Goal: Transaction & Acquisition: Purchase product/service

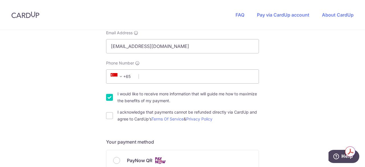
scroll to position [142, 0]
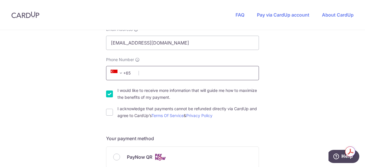
click at [163, 73] on input "Phone Number" at bounding box center [182, 73] width 153 height 14
click at [106, 92] on input "I would like to receive more information that will guide me how to maximize the…" at bounding box center [109, 93] width 7 height 7
checkbox input "false"
click at [152, 76] on input "Phone Number" at bounding box center [182, 73] width 153 height 14
type input "81981771"
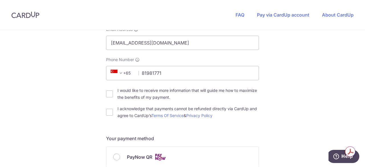
click at [275, 106] on div "You are paying TENTAGE RENTAL SINGAPORE PTE. LTD. TENTAGE RENTAL SINGAPORE PTE.…" at bounding box center [182, 165] width 365 height 556
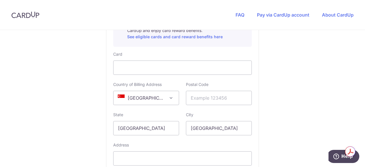
scroll to position [342, 0]
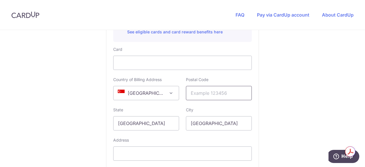
click at [206, 93] on input "text" at bounding box center [219, 93] width 66 height 14
type input "460064"
click at [207, 127] on input "[GEOGRAPHIC_DATA]" at bounding box center [219, 123] width 66 height 14
click at [181, 151] on input "text" at bounding box center [182, 153] width 139 height 14
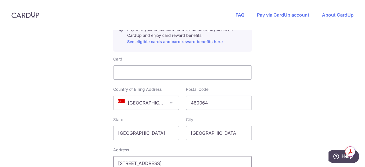
scroll to position [332, 0]
type input "[STREET_ADDRESS]"
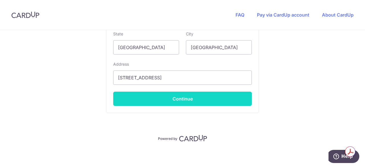
click at [208, 96] on button "Continue" at bounding box center [182, 98] width 139 height 14
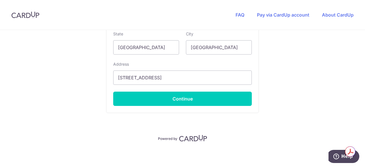
scroll to position [156, 0]
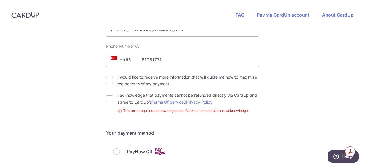
click at [106, 95] on div "I acknowledge that payments cannot be refunded directly via CardUp and agree to…" at bounding box center [182, 99] width 153 height 14
click at [107, 95] on input "I acknowledge that payments cannot be refunded directly via CardUp and agree to…" at bounding box center [109, 98] width 7 height 7
checkbox input "true"
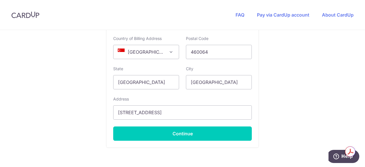
scroll to position [384, 0]
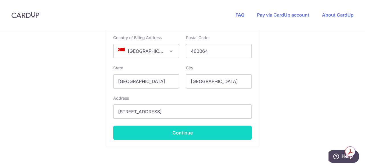
click at [210, 134] on button "Continue" at bounding box center [182, 132] width 139 height 14
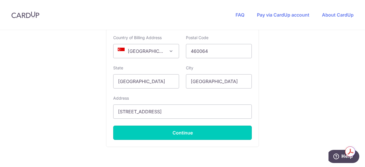
type input "**** 7998"
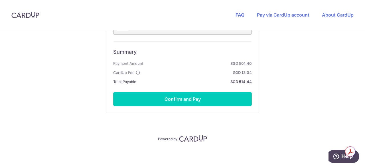
scroll to position [377, 0]
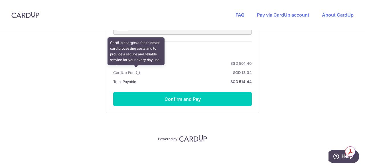
click at [136, 71] on icon at bounding box center [138, 72] width 5 height 5
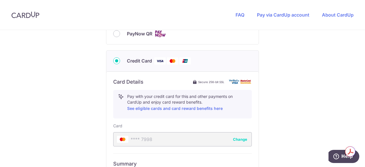
scroll to position [320, 0]
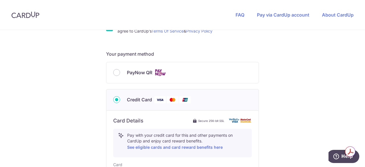
scroll to position [235, 0]
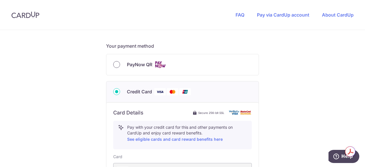
click at [118, 64] on input "PayNow QR" at bounding box center [116, 64] width 7 height 7
radio input "true"
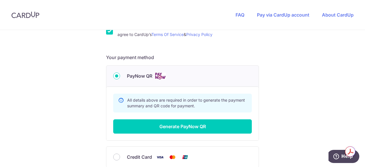
scroll to position [221, 0]
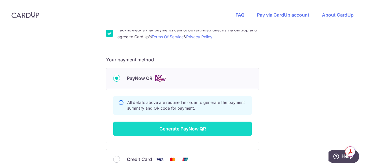
click at [204, 126] on button "Generate PayNow QR" at bounding box center [182, 128] width 139 height 14
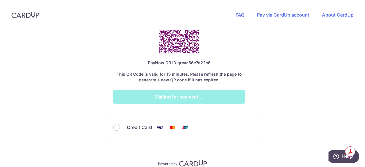
scroll to position [412, 0]
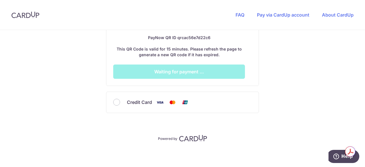
click at [331, 157] on button "Help" at bounding box center [343, 156] width 32 height 13
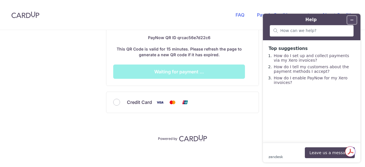
click at [353, 20] on icon "Minimize widget" at bounding box center [352, 20] width 3 height 0
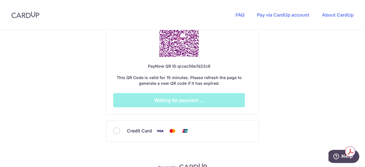
scroll to position [355, 0]
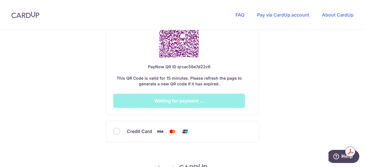
scroll to position [326, 0]
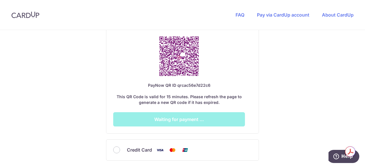
scroll to position [412, 0]
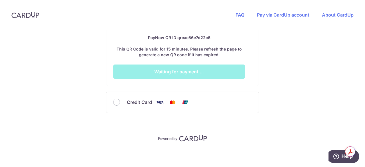
drag, startPoint x: 113, startPoint y: 101, endPoint x: 123, endPoint y: 96, distance: 11.2
click at [113, 101] on input "Credit Card" at bounding box center [116, 102] width 7 height 7
radio input "true"
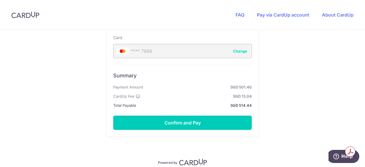
scroll to position [377, 0]
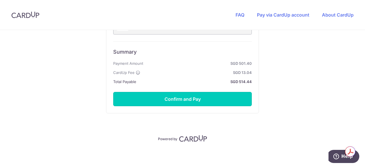
click at [180, 101] on button "Confirm and Pay" at bounding box center [182, 99] width 139 height 14
